Goal: Complete application form

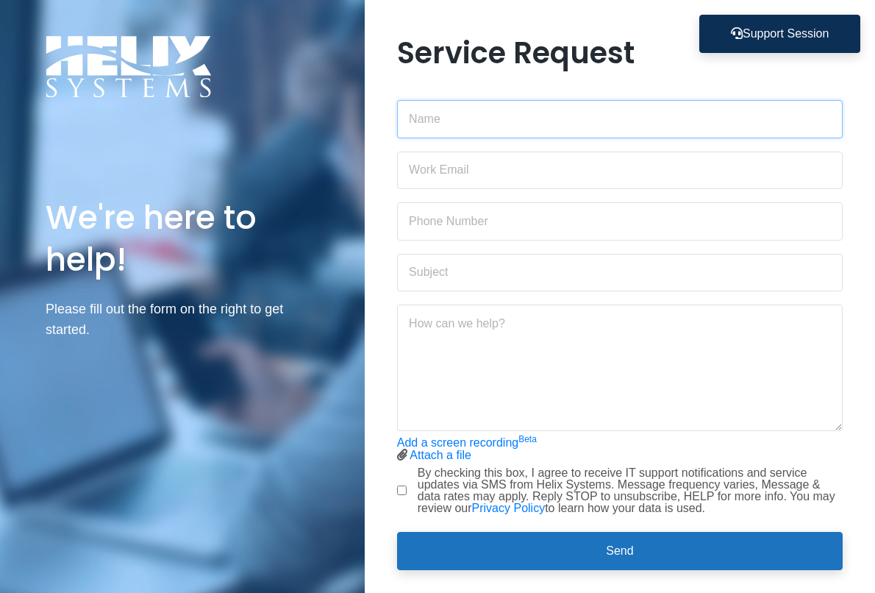
click at [536, 130] on input "text" at bounding box center [620, 119] width 446 height 38
type input "[PERSON_NAME]"
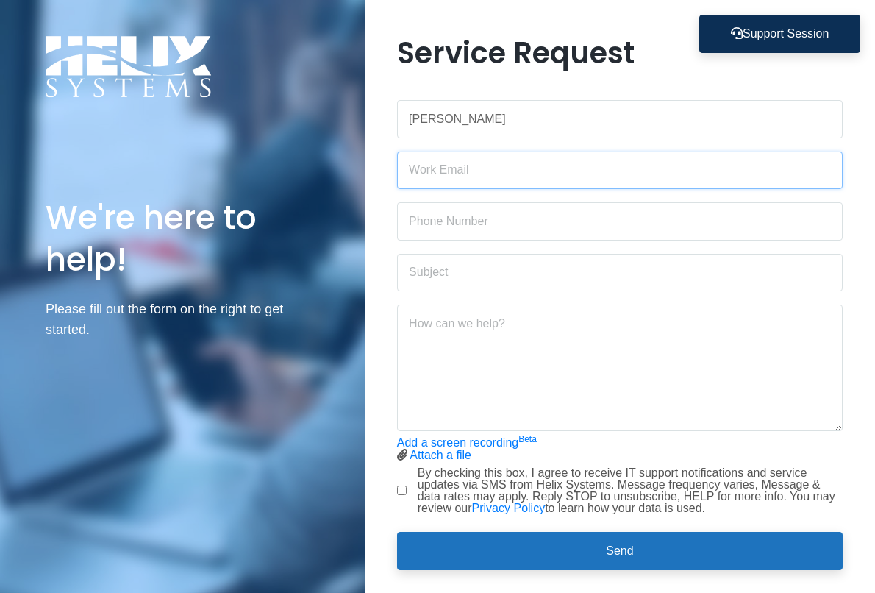
click at [569, 169] on input "email" at bounding box center [620, 170] width 446 height 38
type input "[PERSON_NAME][EMAIL_ADDRESS][PERSON_NAME][DOMAIN_NAME]"
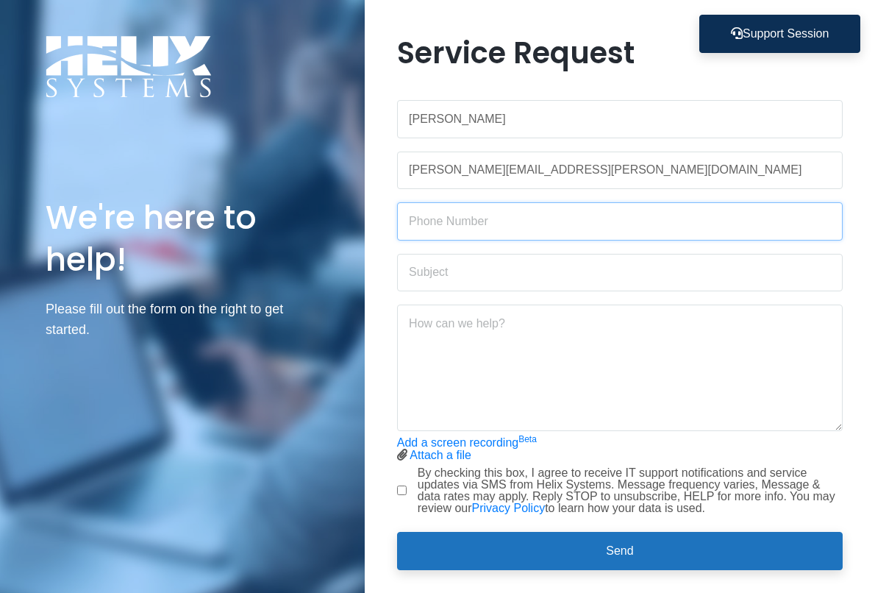
click at [490, 218] on input "text" at bounding box center [620, 221] width 446 height 38
type input "[PHONE_NUMBER]"
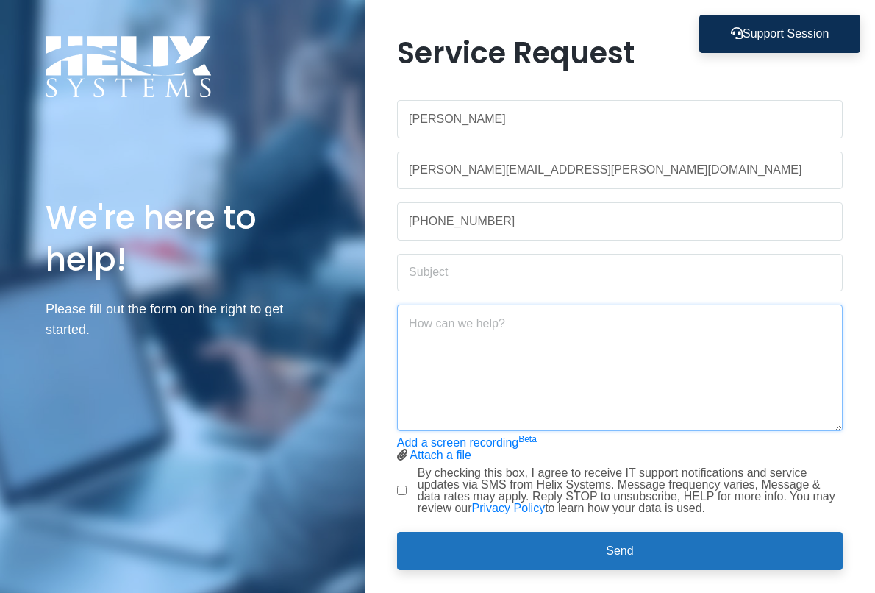
click at [481, 368] on textarea at bounding box center [620, 367] width 446 height 126
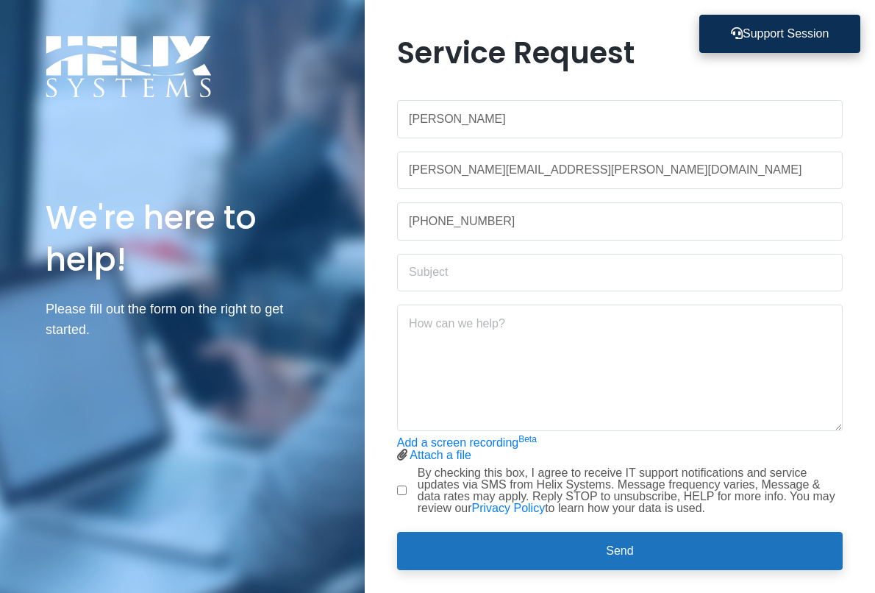
click at [776, 34] on button "Support Session" at bounding box center [779, 34] width 161 height 38
